Goal: Find specific page/section: Find specific page/section

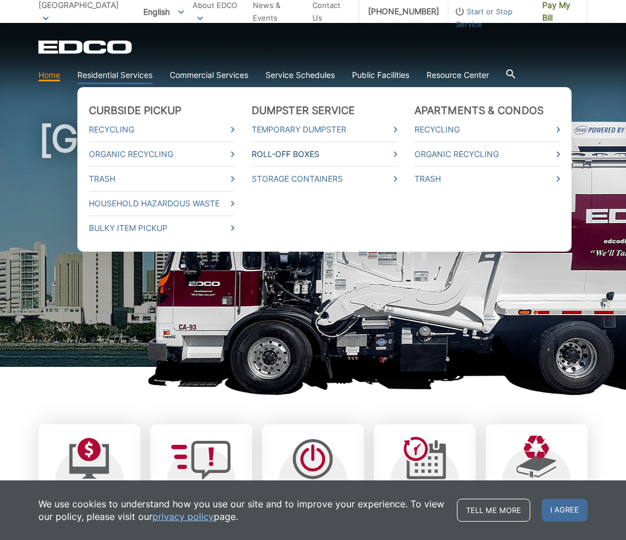
click at [311, 154] on link "Roll-Off Boxes" at bounding box center [324, 154] width 146 height 13
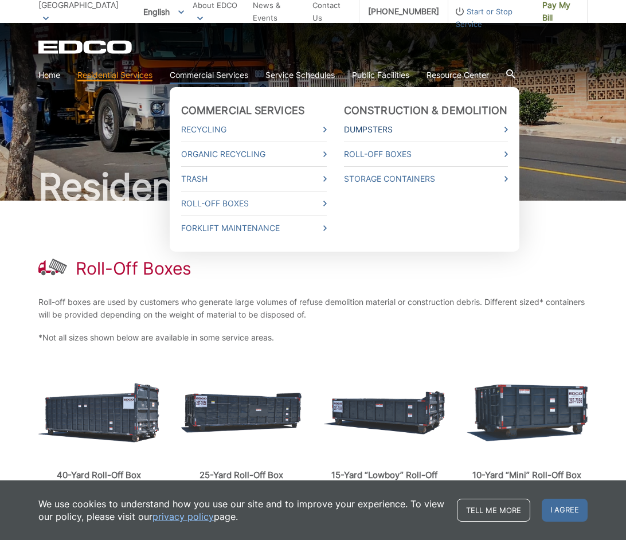
click at [379, 129] on link "Dumpsters" at bounding box center [426, 129] width 164 height 13
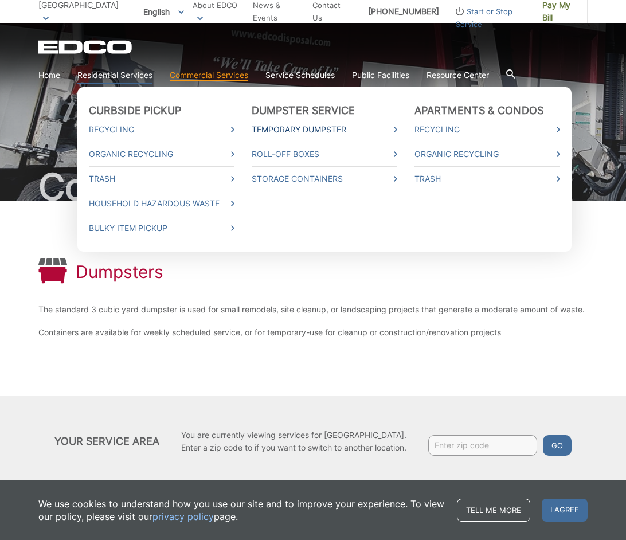
click at [306, 132] on link "Temporary Dumpster" at bounding box center [324, 129] width 146 height 13
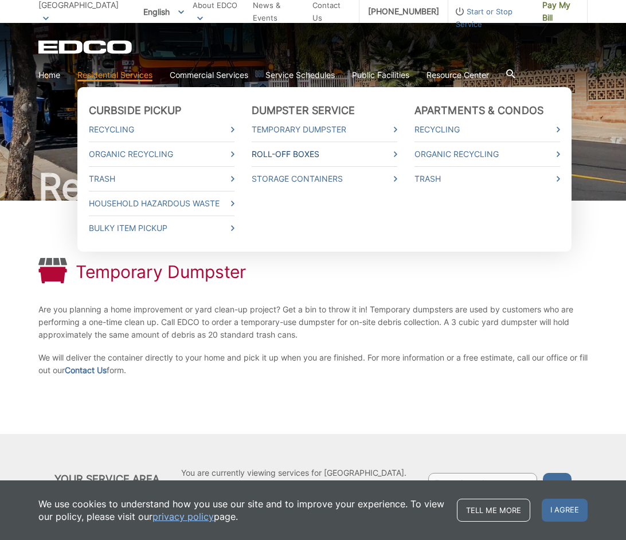
click at [294, 151] on link "Roll-Off Boxes" at bounding box center [324, 154] width 146 height 13
